Goal: Contribute content: Contribute content

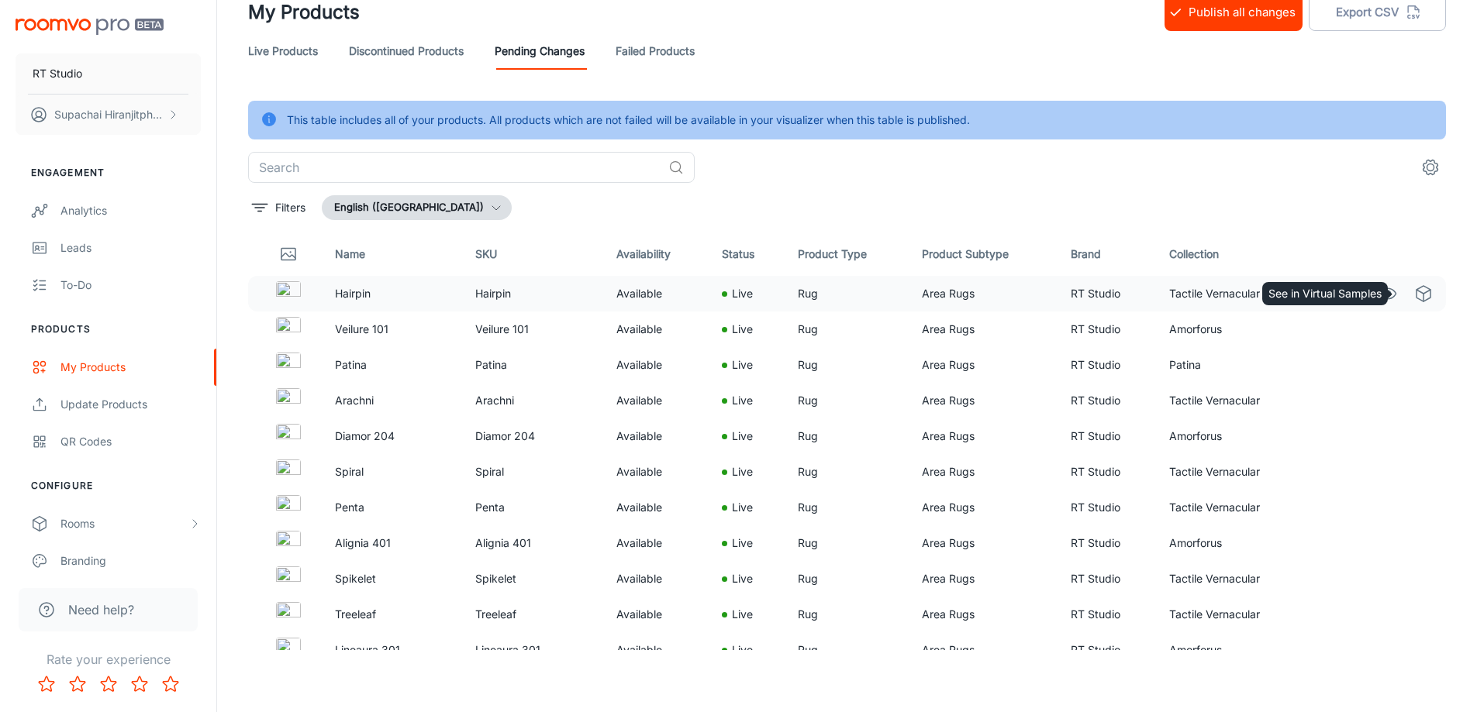
click at [1416, 292] on polyline "See in Virtual Samples" at bounding box center [1423, 292] width 14 height 4
click at [1414, 297] on icon "See in Virtual Samples" at bounding box center [1423, 293] width 19 height 19
click at [1414, 543] on icon "See in Virtual Samples" at bounding box center [1423, 543] width 19 height 19
click at [1384, 330] on circle "See in Visualizer" at bounding box center [1387, 329] width 6 height 6
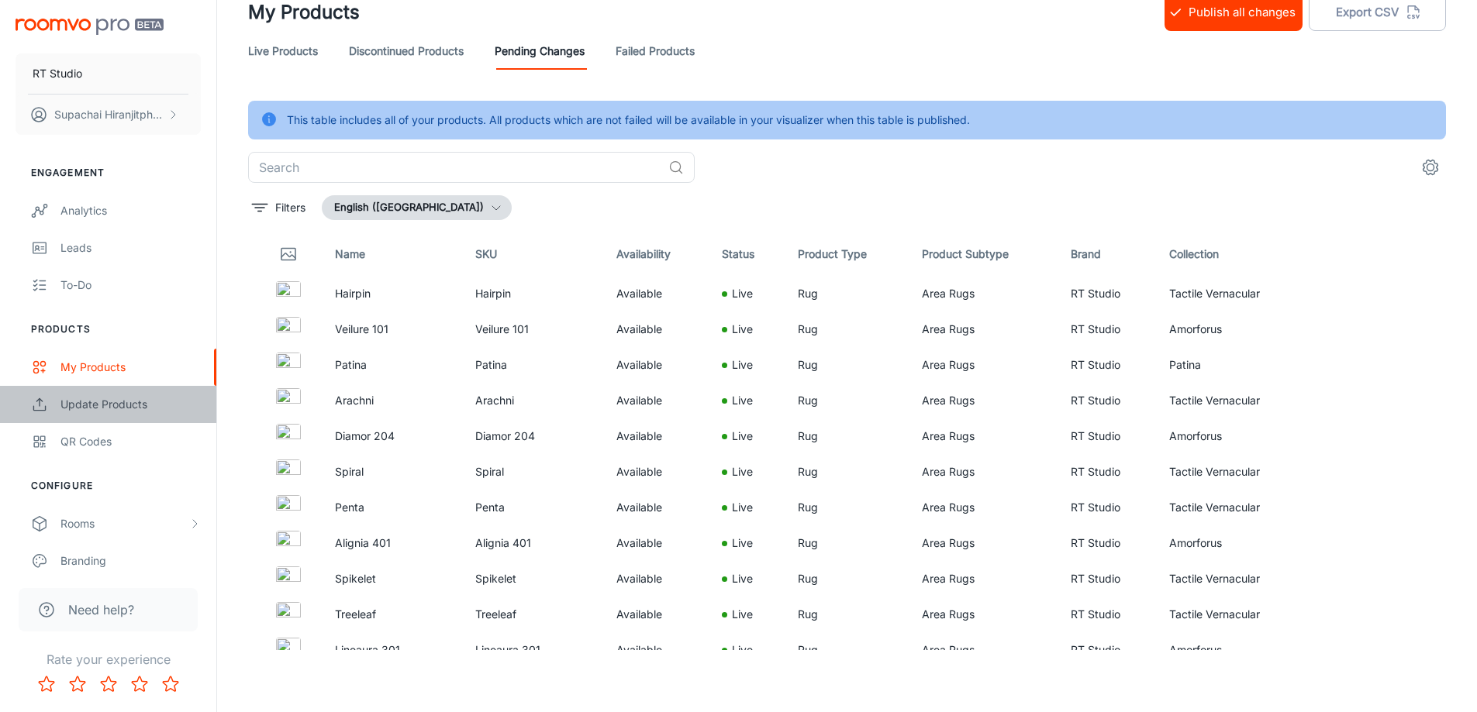
click at [102, 408] on div "Update Products" at bounding box center [130, 404] width 140 height 17
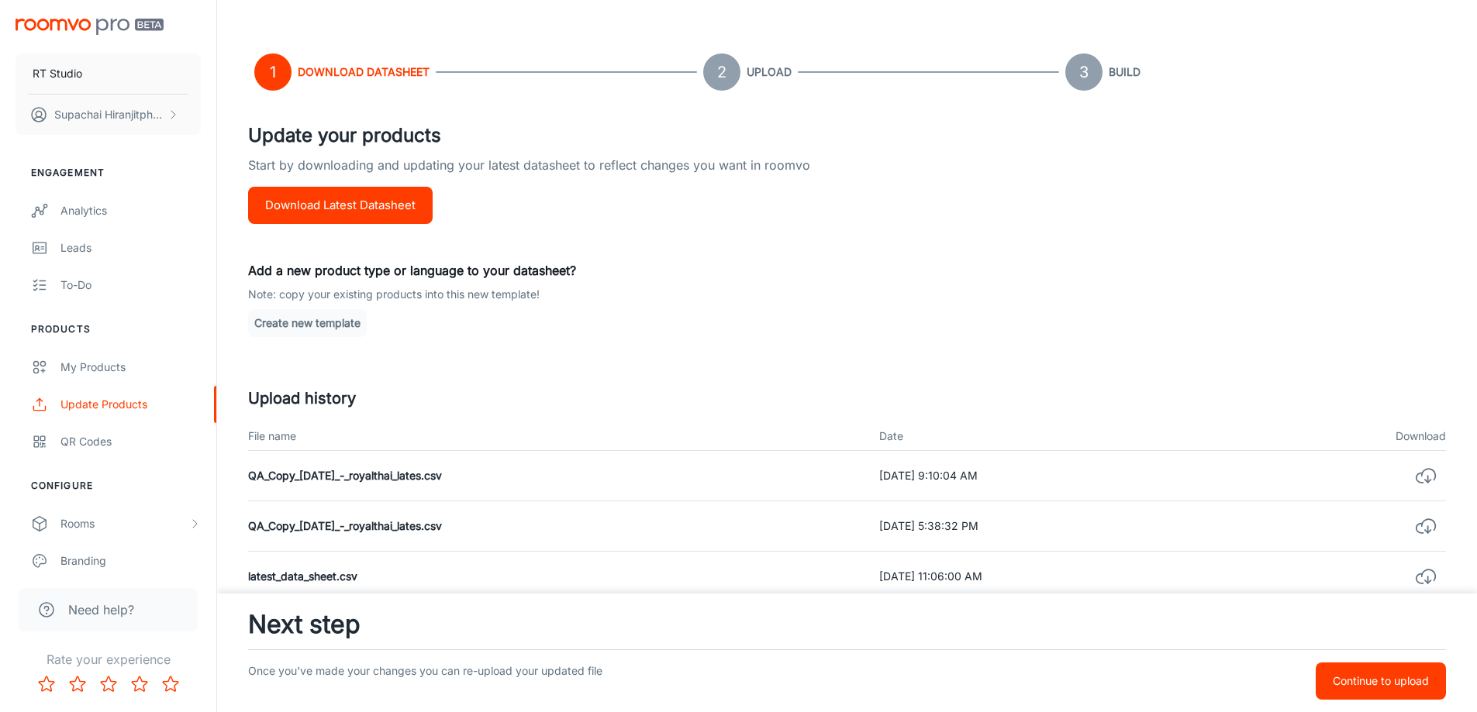
scroll to position [155, 0]
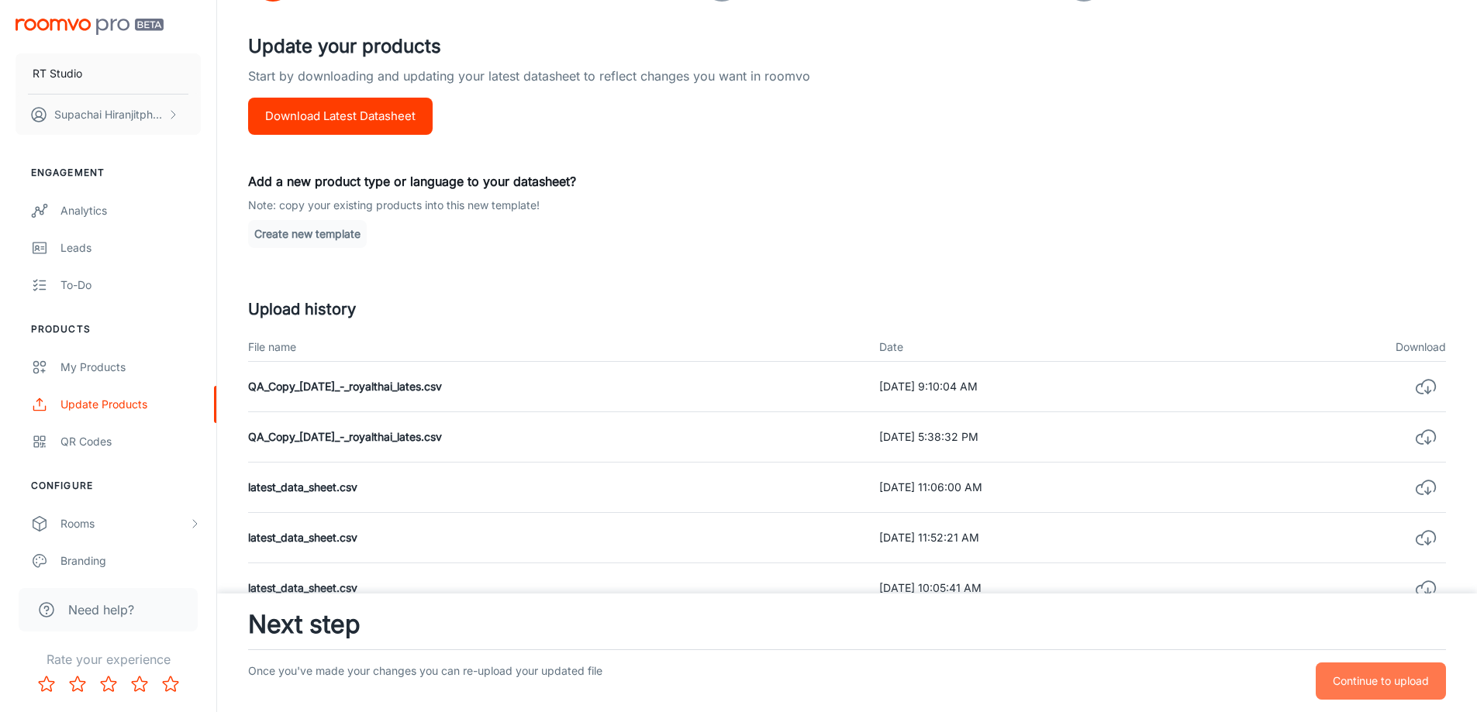
click at [1372, 679] on p "Continue to upload" at bounding box center [1380, 681] width 96 height 17
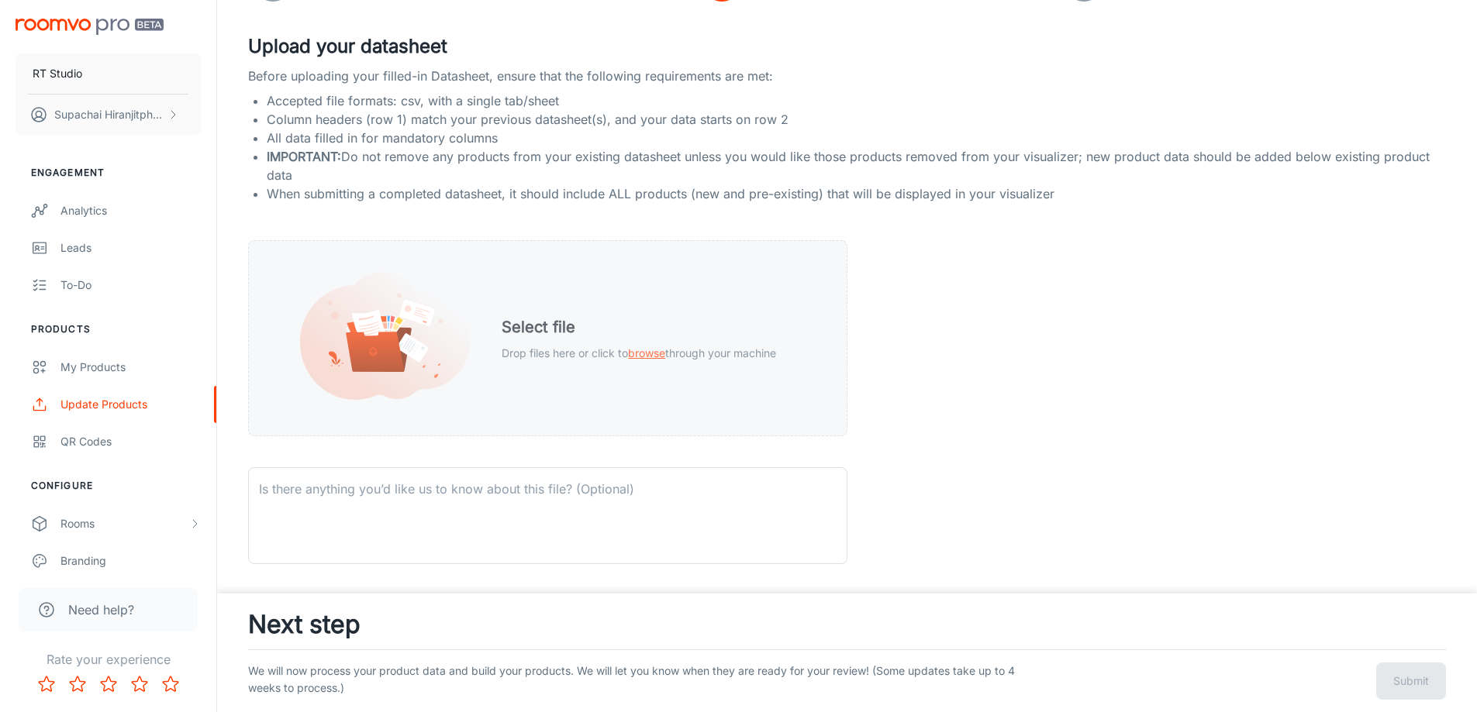
click at [647, 350] on span "browse" at bounding box center [646, 352] width 37 height 13
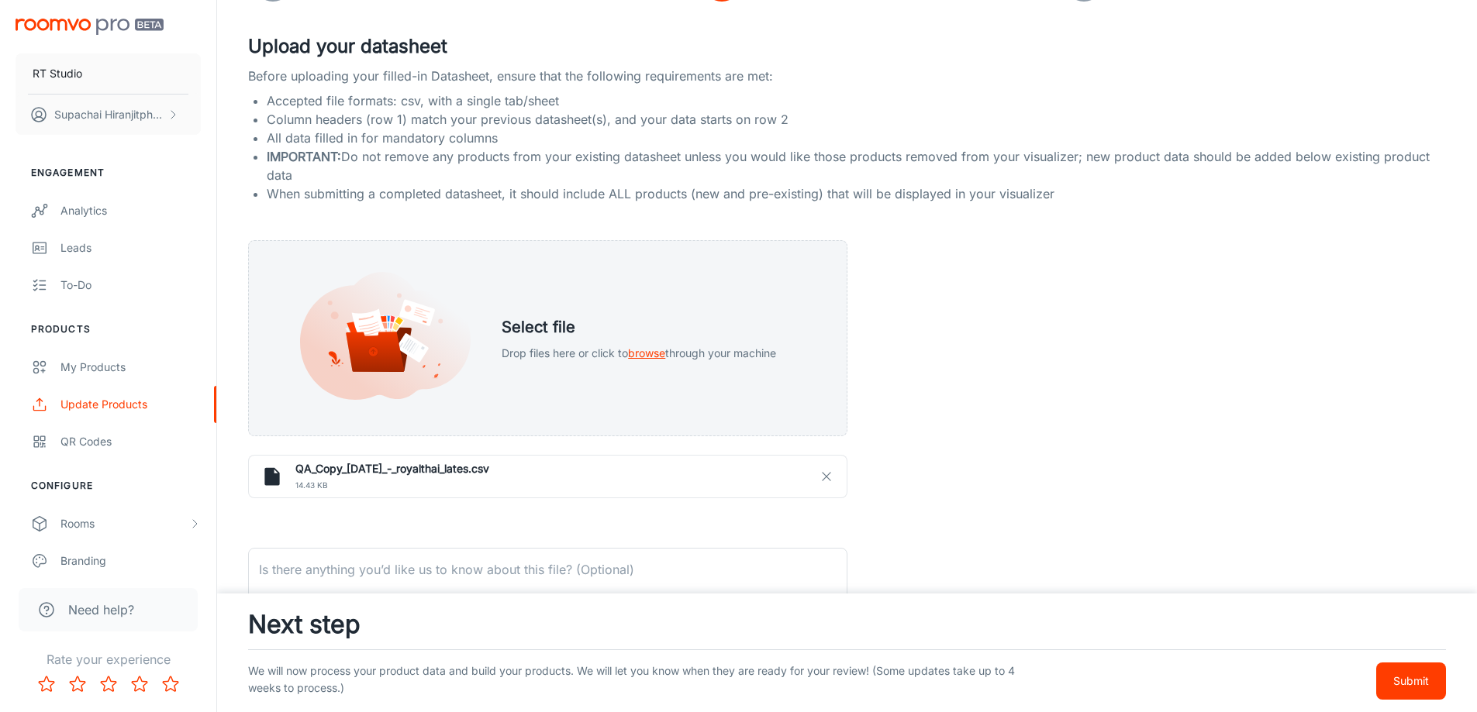
click at [1419, 682] on p "Submit" at bounding box center [1411, 681] width 36 height 17
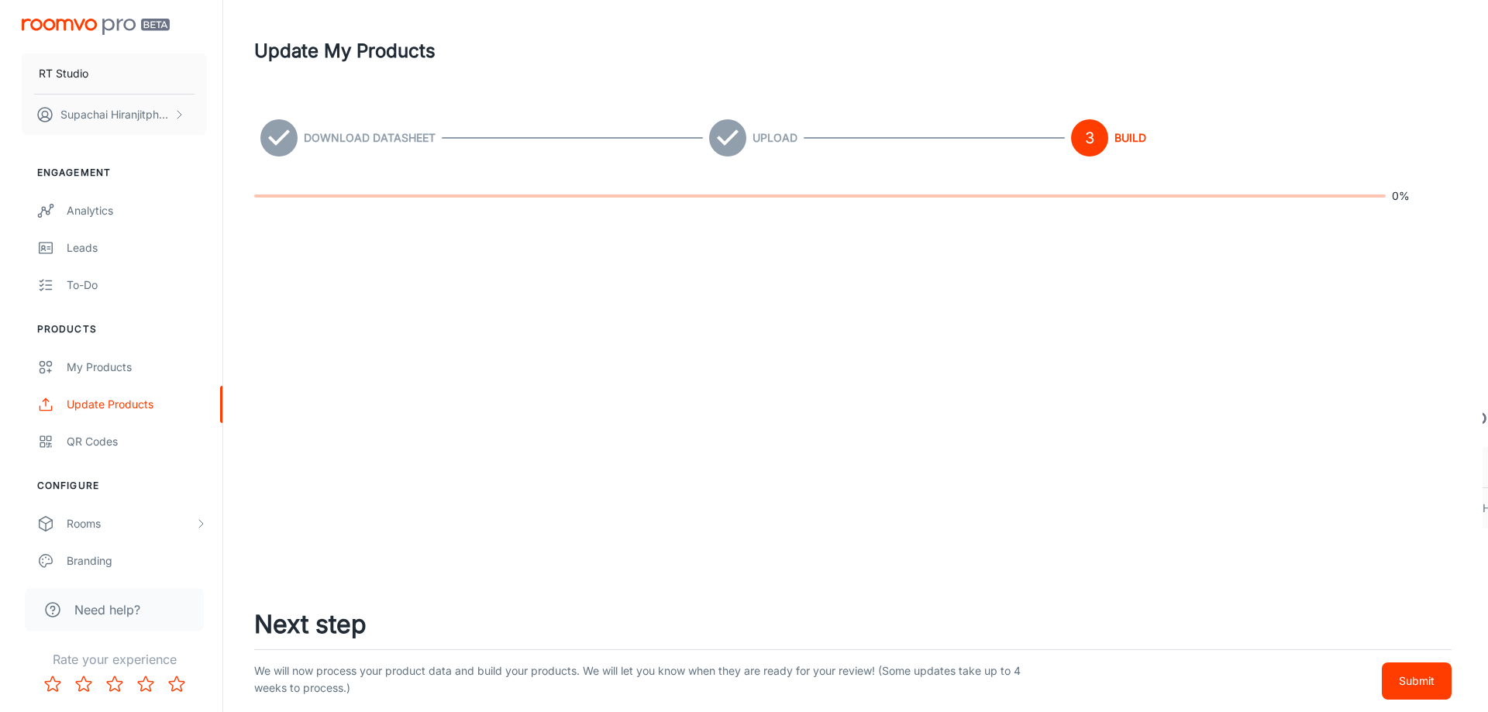
scroll to position [0, 0]
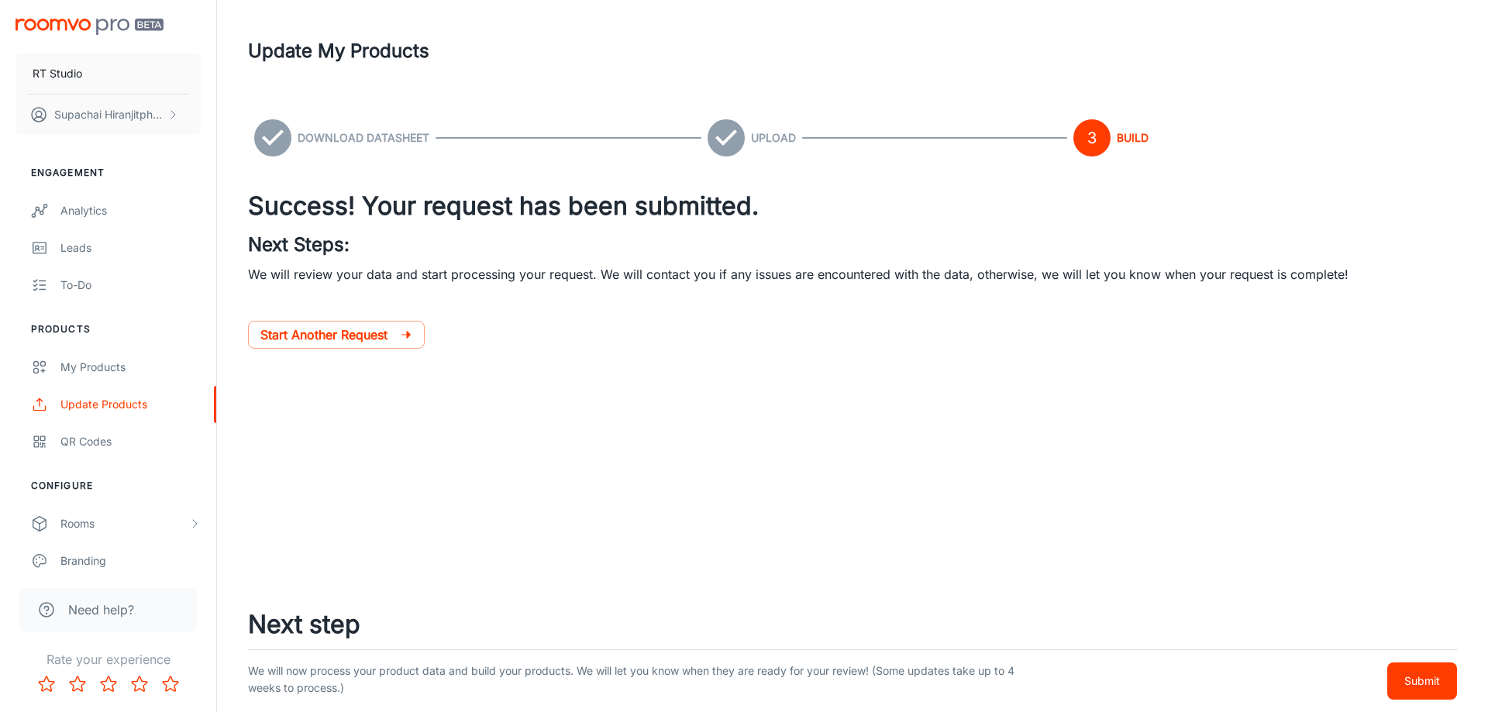
click at [1409, 681] on p "Submit" at bounding box center [1422, 681] width 36 height 17
